Goal: Task Accomplishment & Management: Complete application form

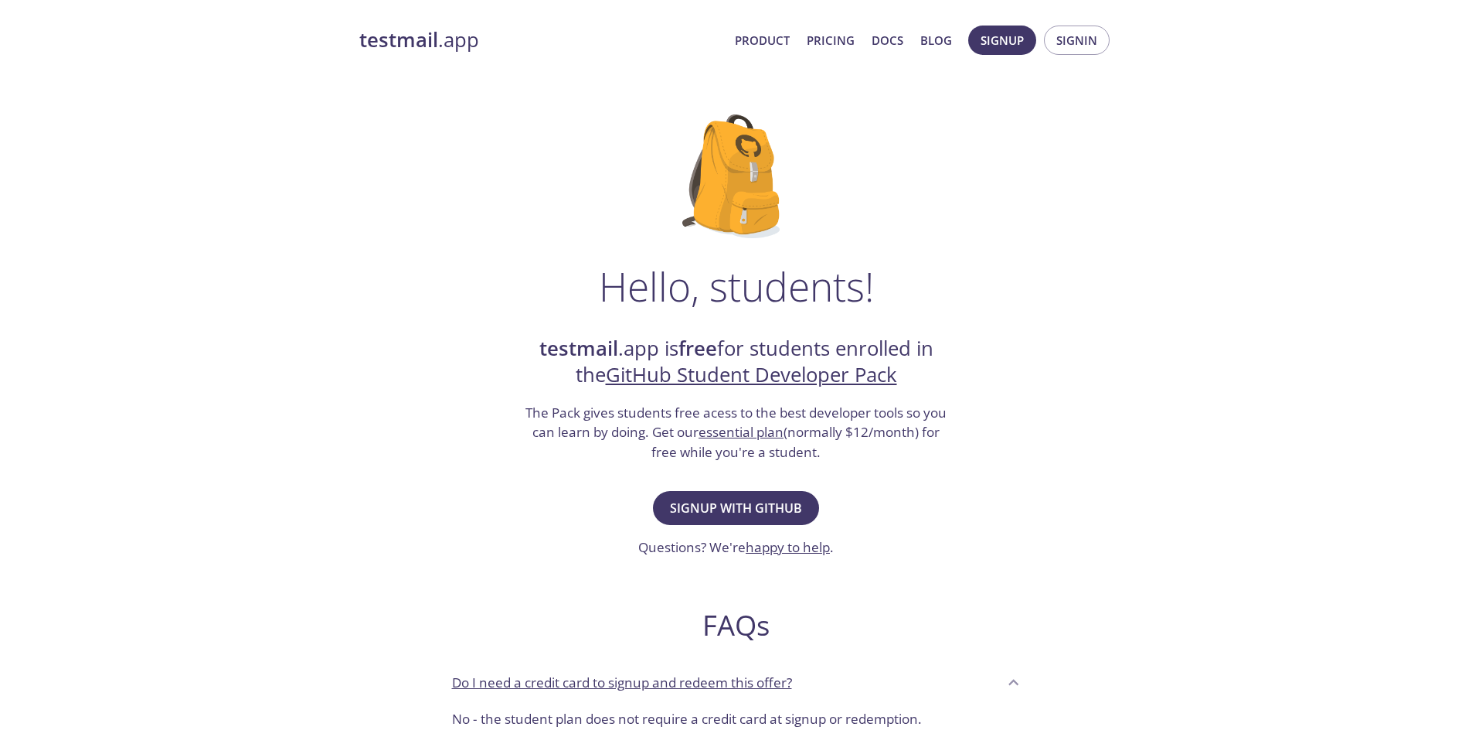
scroll to position [155, 0]
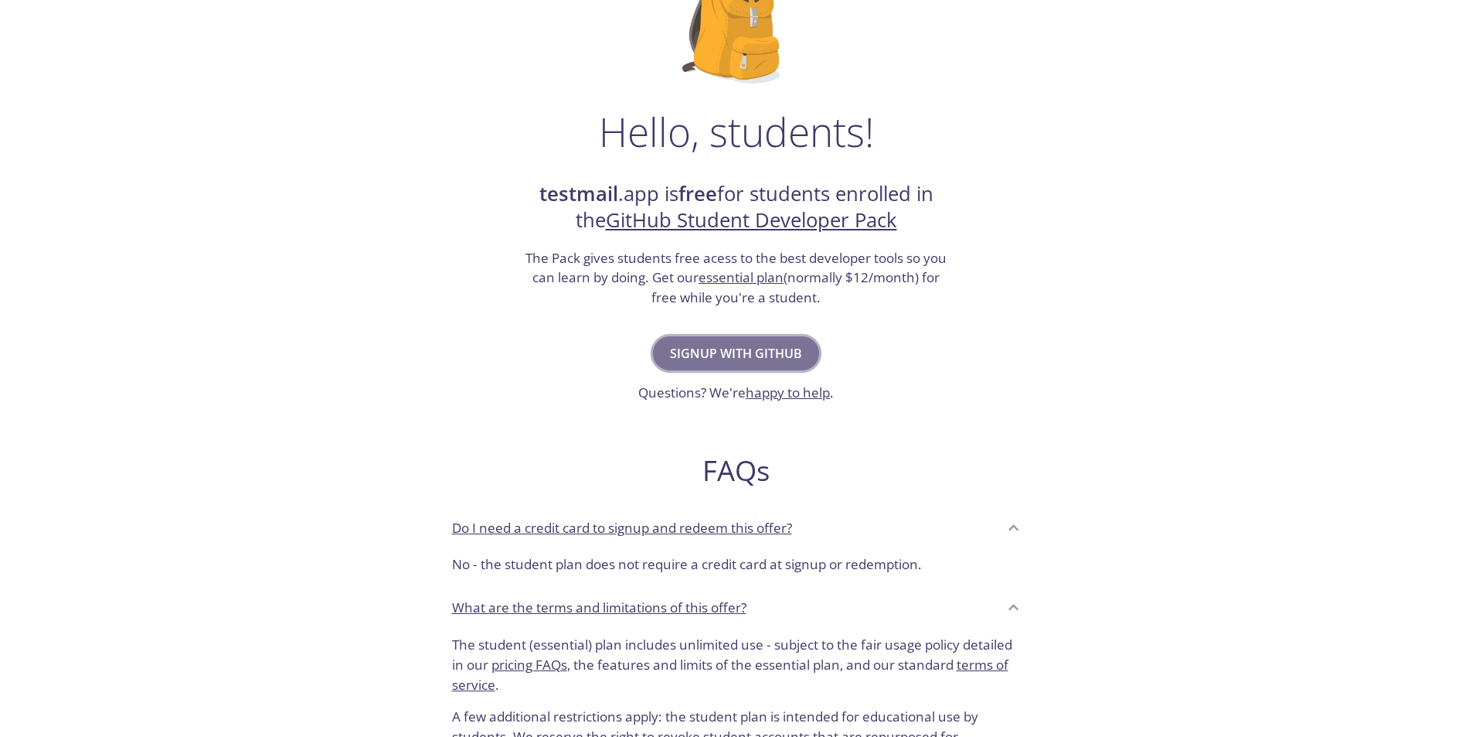
click at [712, 356] on span "Signup with GitHub" at bounding box center [736, 353] width 132 height 22
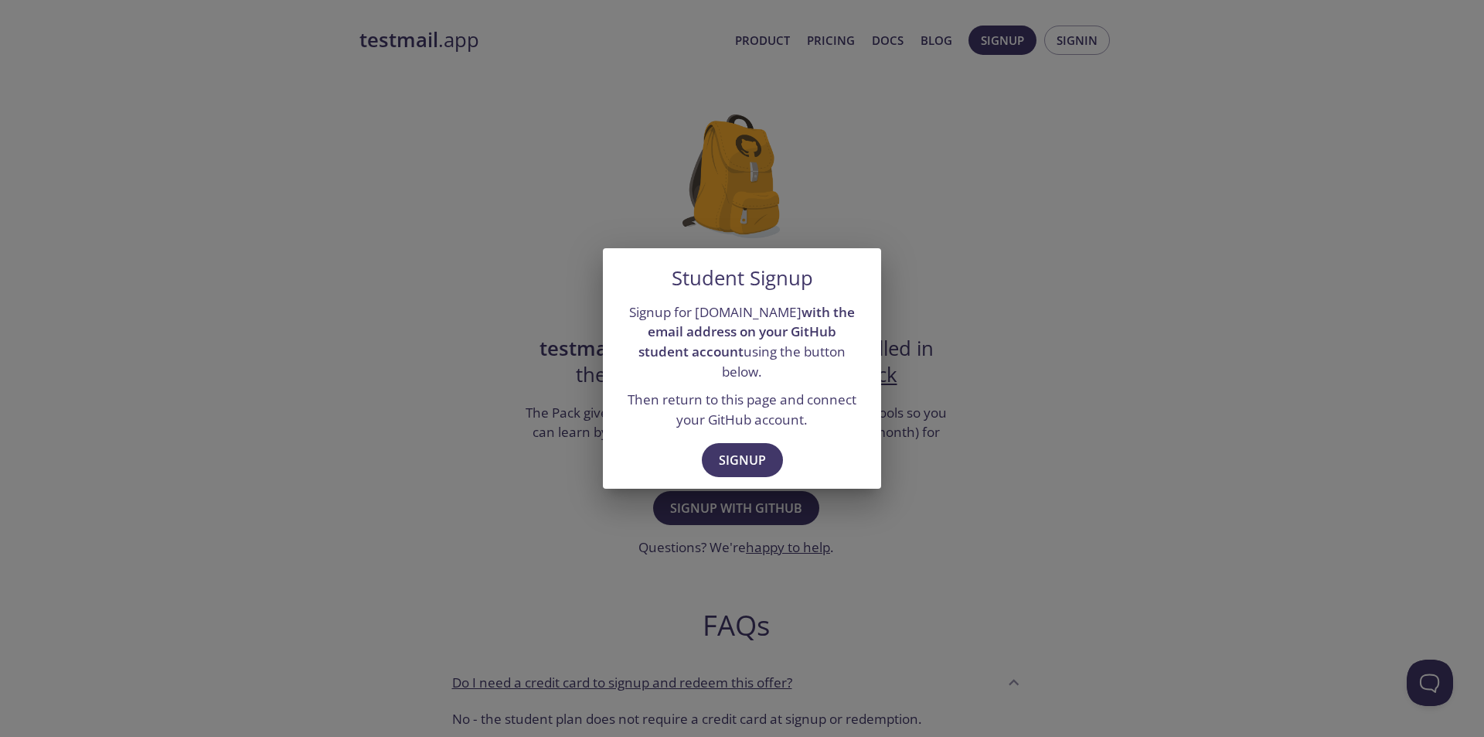
click at [496, 408] on div "Student Signup Signup for [DOMAIN_NAME] with the email address on your GitHub s…" at bounding box center [742, 368] width 1484 height 737
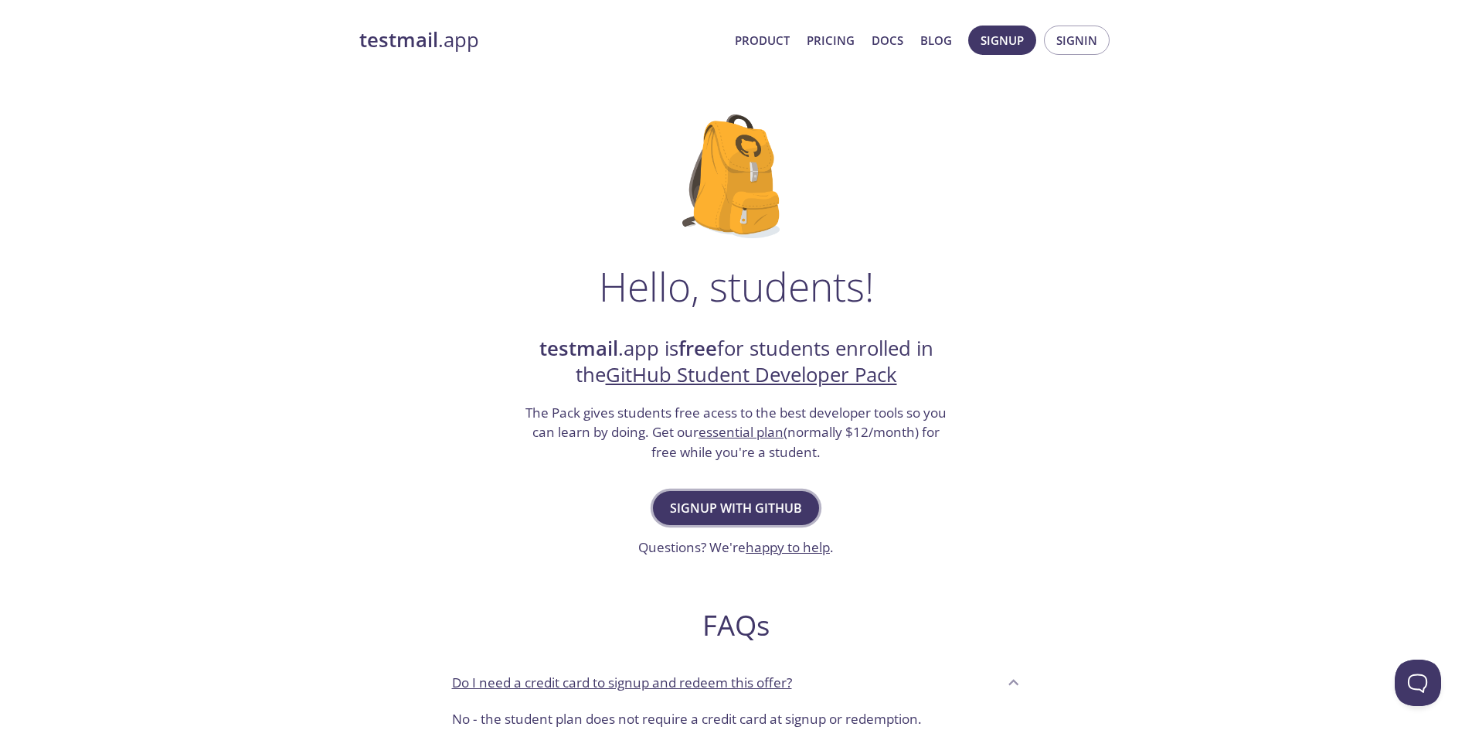
click at [735, 497] on span "Signup with GitHub" at bounding box center [736, 508] width 132 height 22
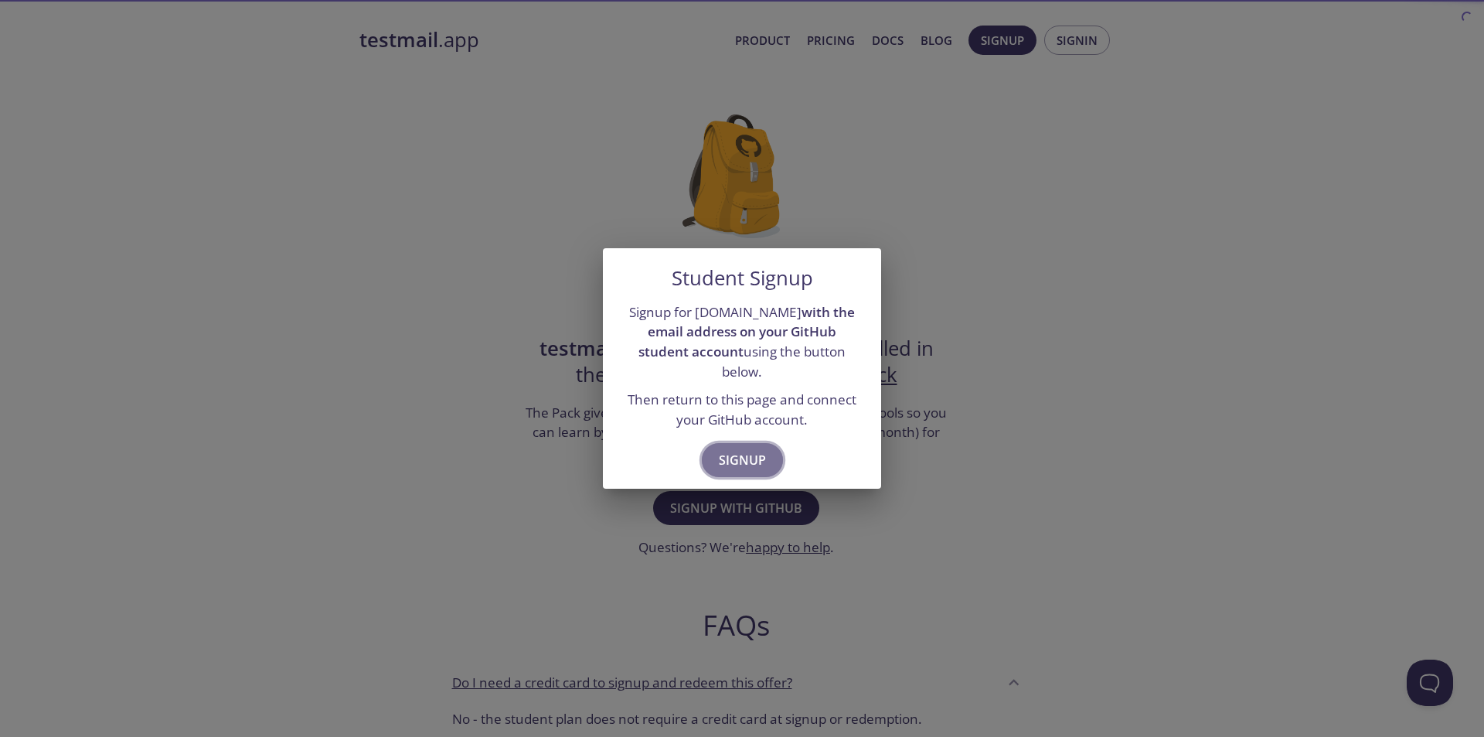
click at [726, 452] on span "Signup" at bounding box center [742, 460] width 47 height 22
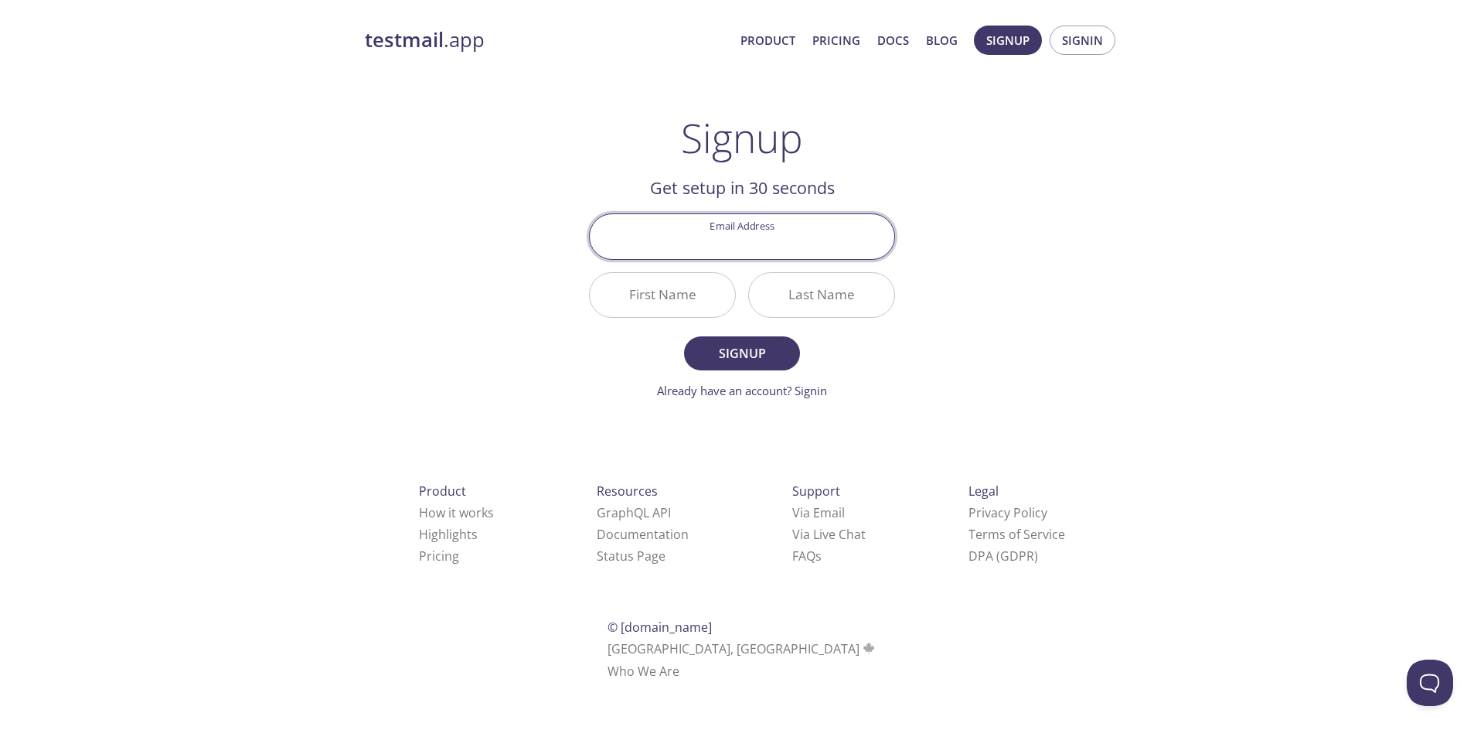
paste input "[EMAIL_ADDRESS][DOMAIN_NAME]"
type input "[EMAIL_ADDRESS][DOMAIN_NAME]"
click at [681, 300] on input "First Name" at bounding box center [662, 295] width 145 height 44
type input "Ha"
type input "quangtrung"
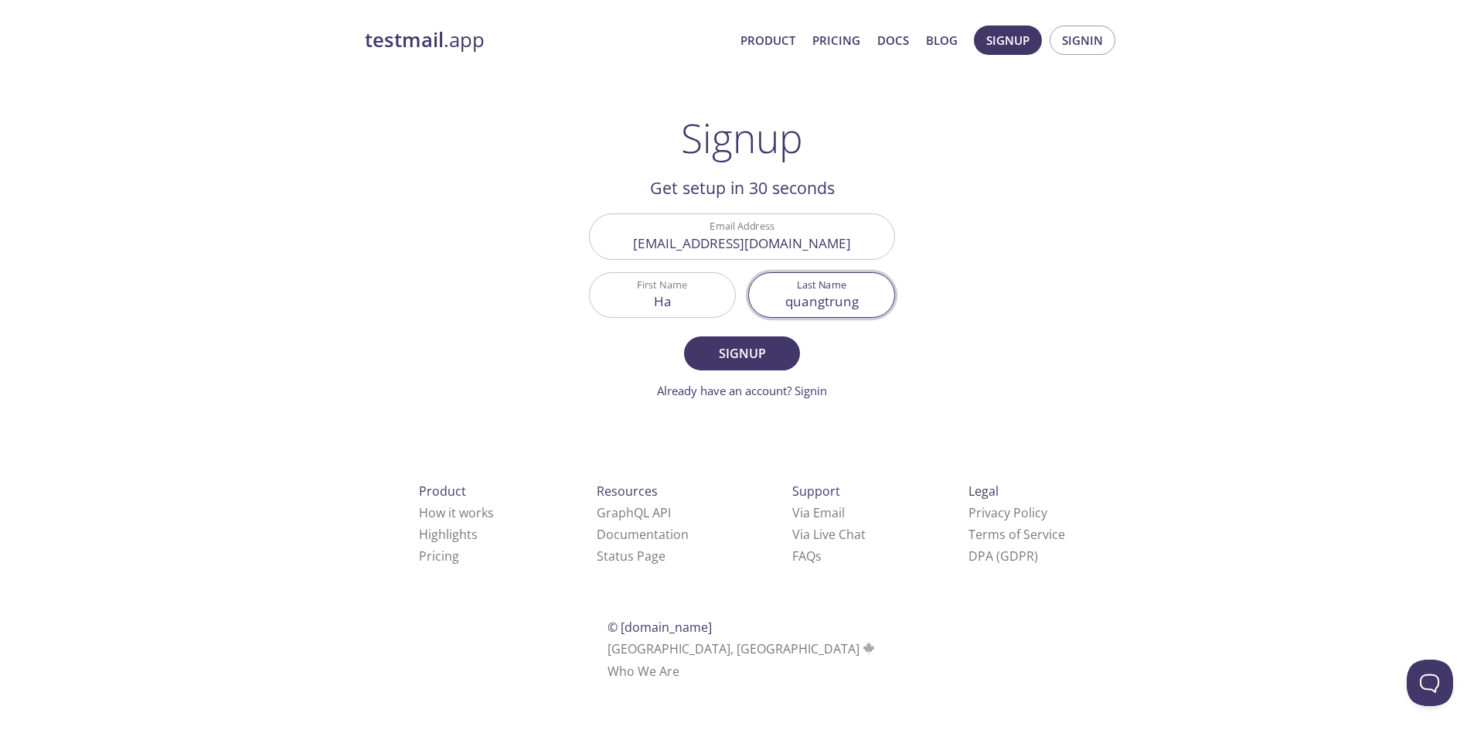
click at [684, 336] on button "Signup" at bounding box center [742, 353] width 116 height 34
